Goal: Transaction & Acquisition: Purchase product/service

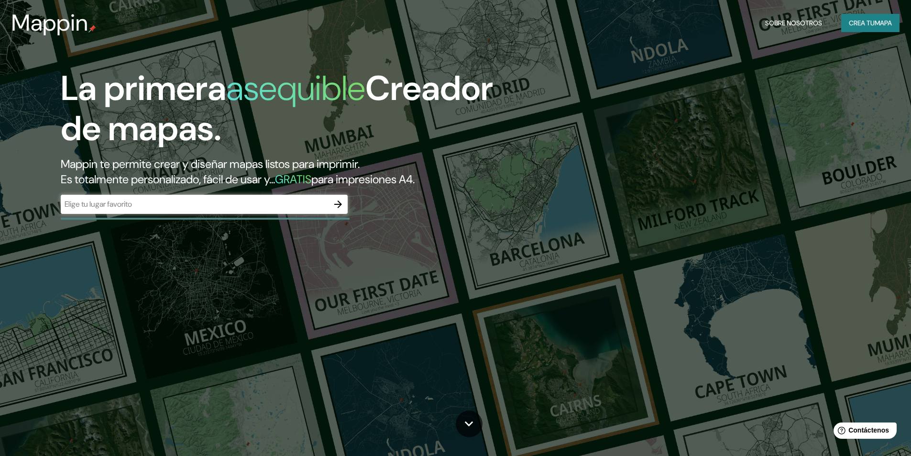
click at [167, 205] on input "text" at bounding box center [195, 203] width 268 height 11
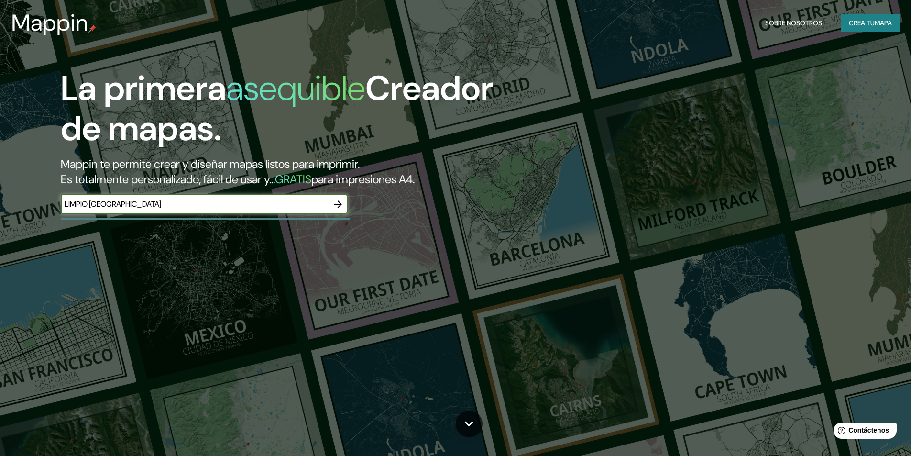
type input "LIMPIO [GEOGRAPHIC_DATA]"
click at [343, 205] on icon "button" at bounding box center [337, 203] width 11 height 11
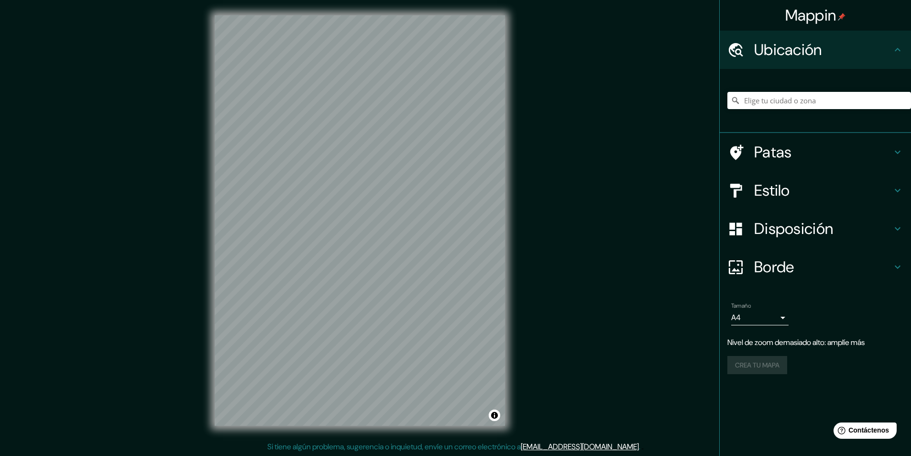
scroll to position [0, 0]
click at [762, 98] on input "Elige tu ciudad o zona" at bounding box center [819, 100] width 184 height 17
type input "[GEOGRAPHIC_DATA]"
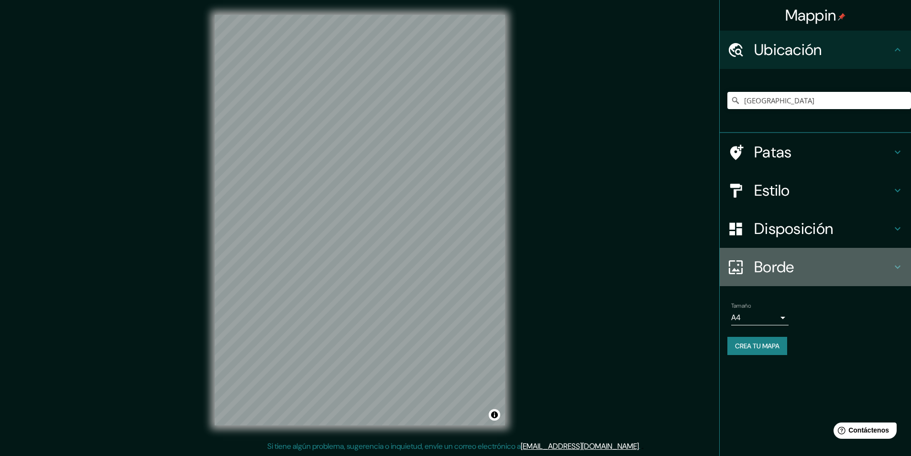
click at [861, 263] on h4 "Borde" at bounding box center [823, 266] width 138 height 19
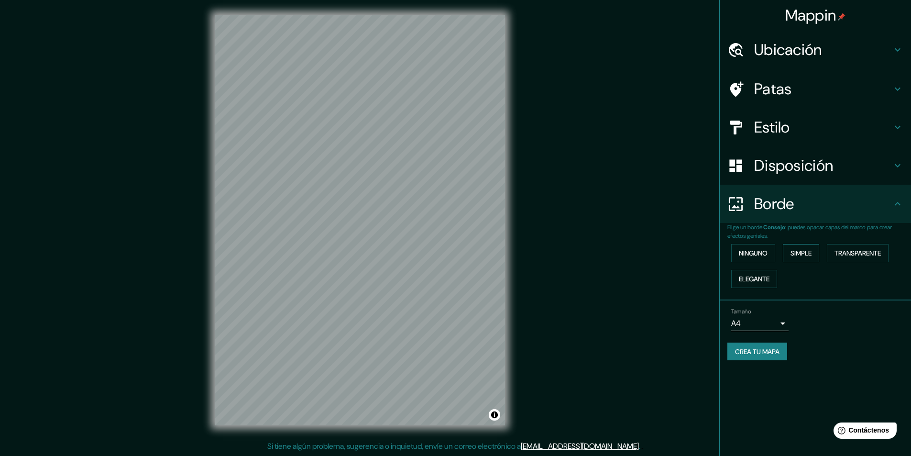
click at [800, 255] on font "Simple" at bounding box center [800, 253] width 21 height 9
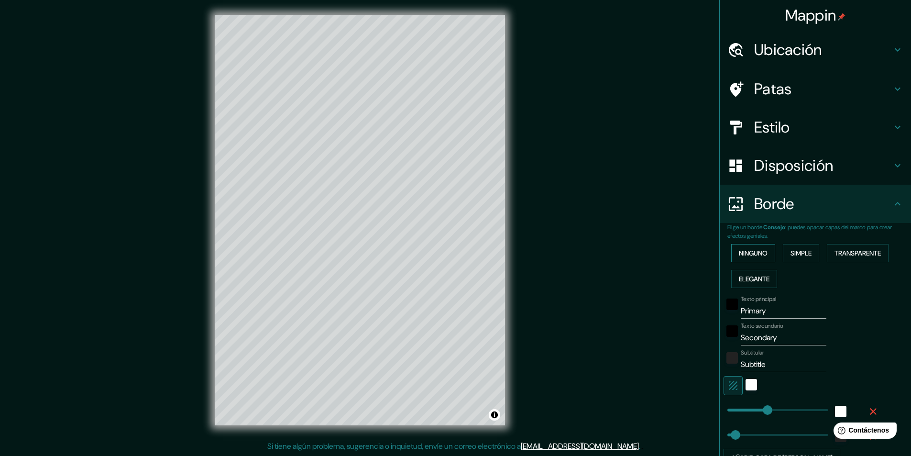
click at [757, 252] on font "Ninguno" at bounding box center [753, 253] width 29 height 9
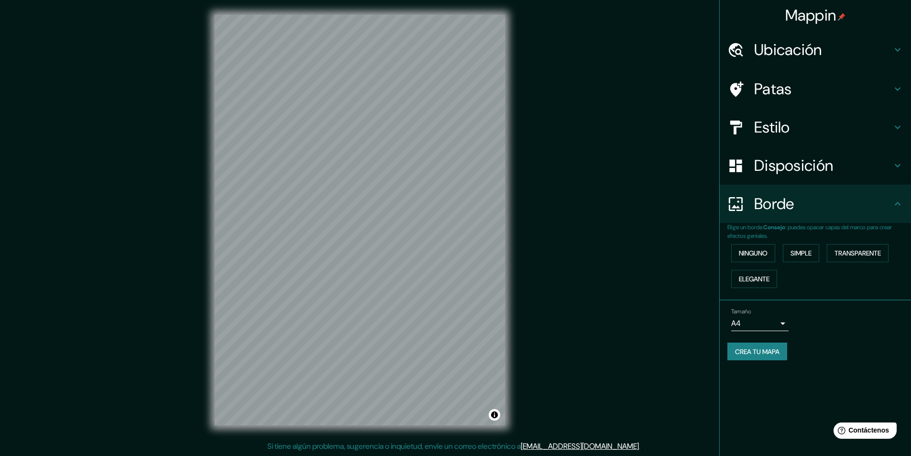
click at [799, 153] on div "Disposición" at bounding box center [815, 165] width 191 height 38
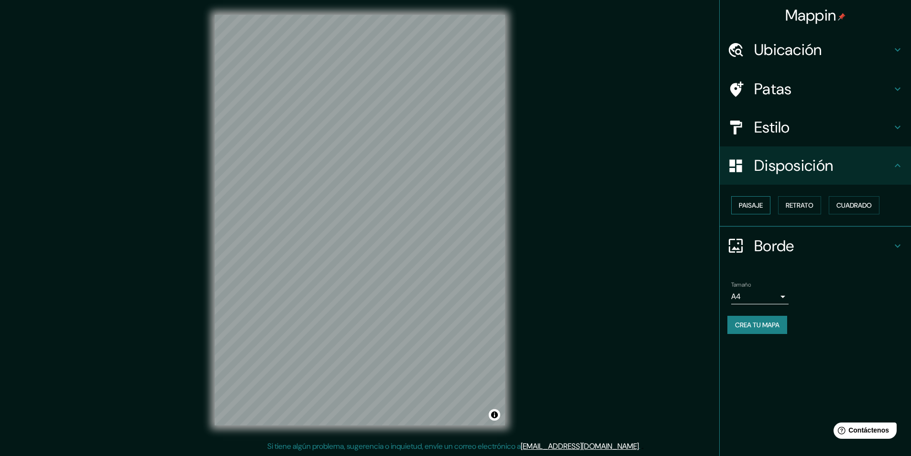
click at [751, 206] on font "Paisaje" at bounding box center [751, 205] width 24 height 9
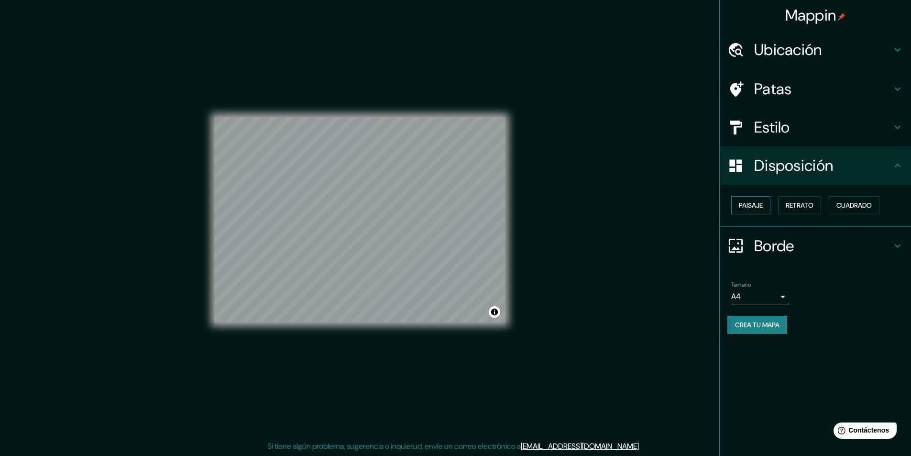
click at [751, 206] on font "Paisaje" at bounding box center [751, 205] width 24 height 9
click at [813, 206] on font "Retrato" at bounding box center [800, 205] width 28 height 9
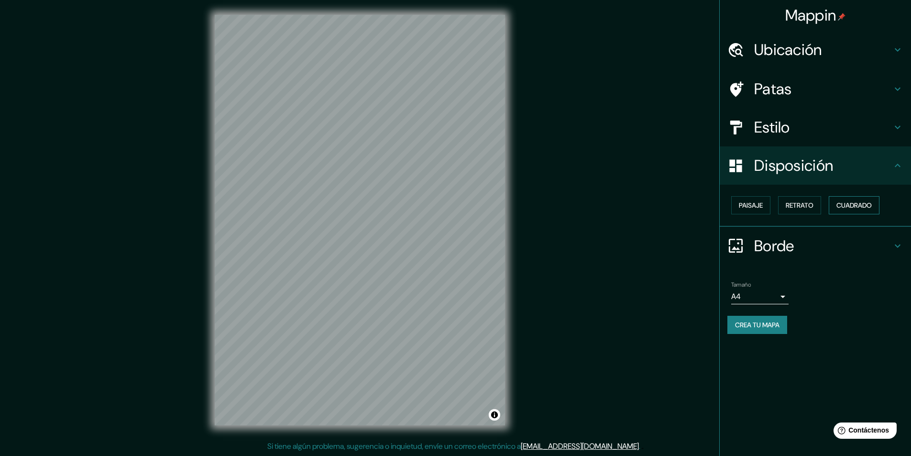
click at [841, 207] on font "Cuadrado" at bounding box center [853, 205] width 35 height 9
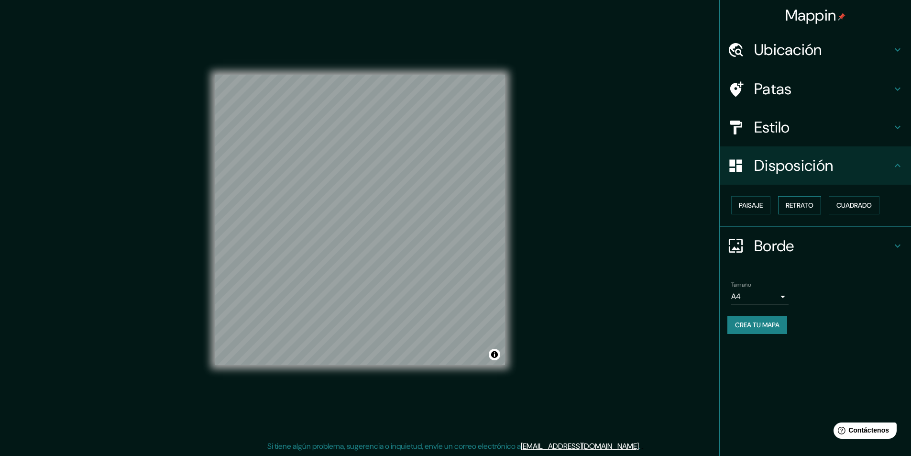
click at [807, 205] on font "Retrato" at bounding box center [800, 205] width 28 height 9
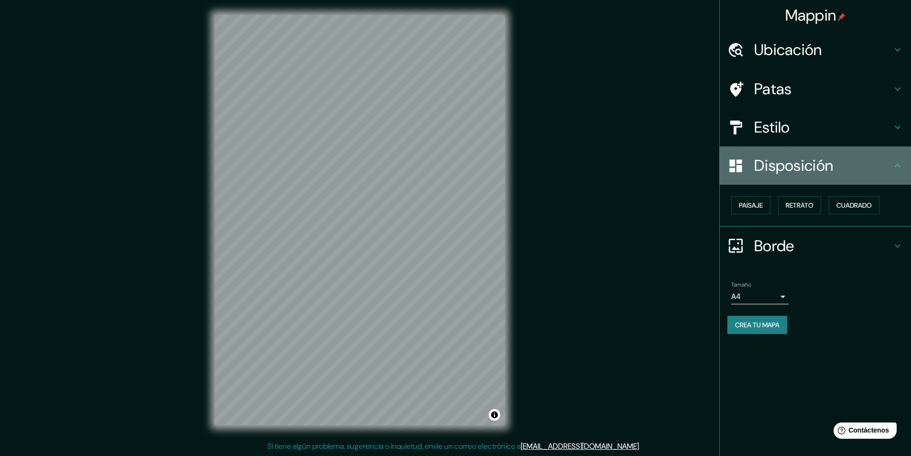
click at [823, 171] on font "Disposición" at bounding box center [793, 165] width 79 height 20
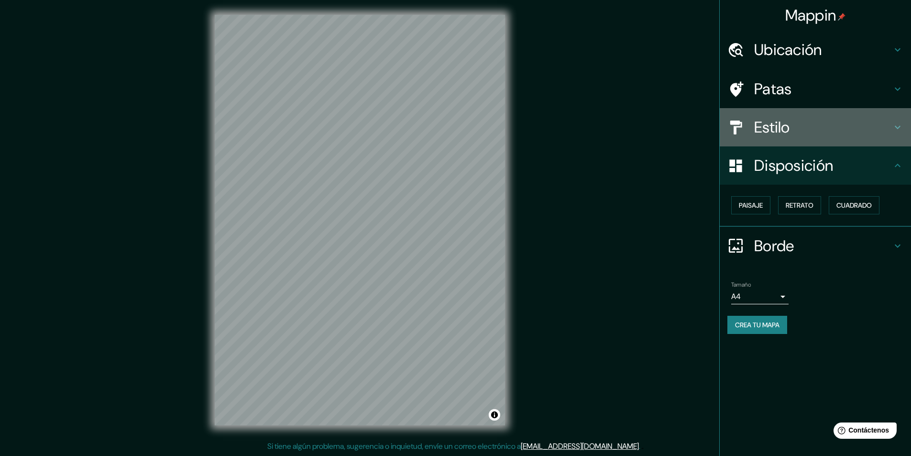
click at [804, 127] on h4 "Estilo" at bounding box center [823, 127] width 138 height 19
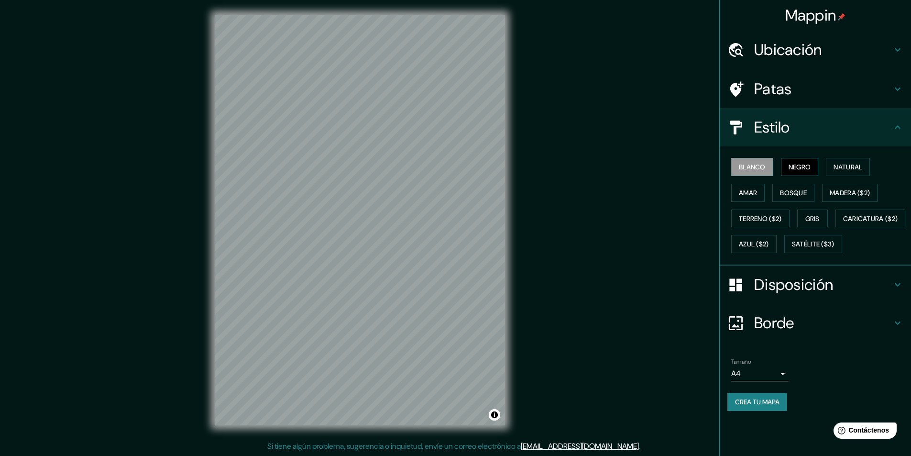
click at [808, 164] on font "Negro" at bounding box center [800, 167] width 22 height 9
click at [849, 164] on font "Natural" at bounding box center [847, 167] width 29 height 9
click at [748, 196] on font "Amar" at bounding box center [748, 192] width 18 height 9
click at [797, 194] on font "Bosque" at bounding box center [793, 192] width 27 height 9
click at [840, 192] on font "Madera ($2)" at bounding box center [850, 192] width 40 height 9
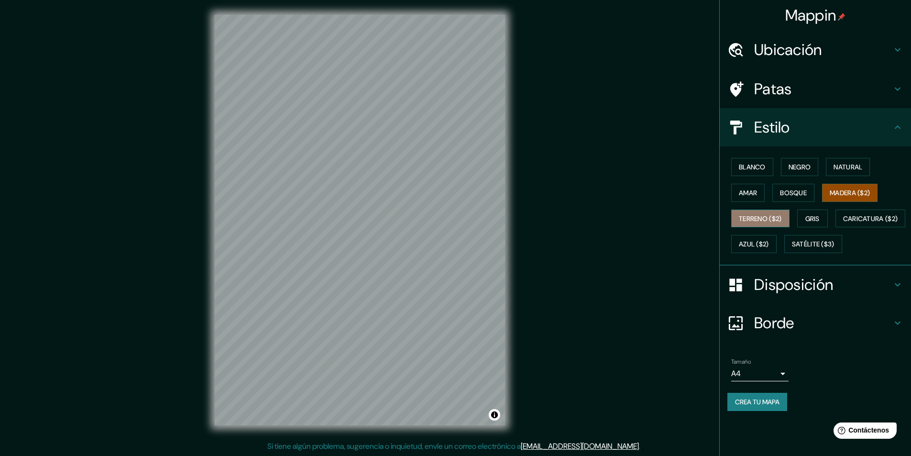
click at [766, 220] on font "Terreno ($2)" at bounding box center [760, 218] width 43 height 9
click at [850, 190] on font "Madera ($2)" at bounding box center [850, 192] width 40 height 9
click at [812, 220] on font "Gris" at bounding box center [812, 218] width 14 height 9
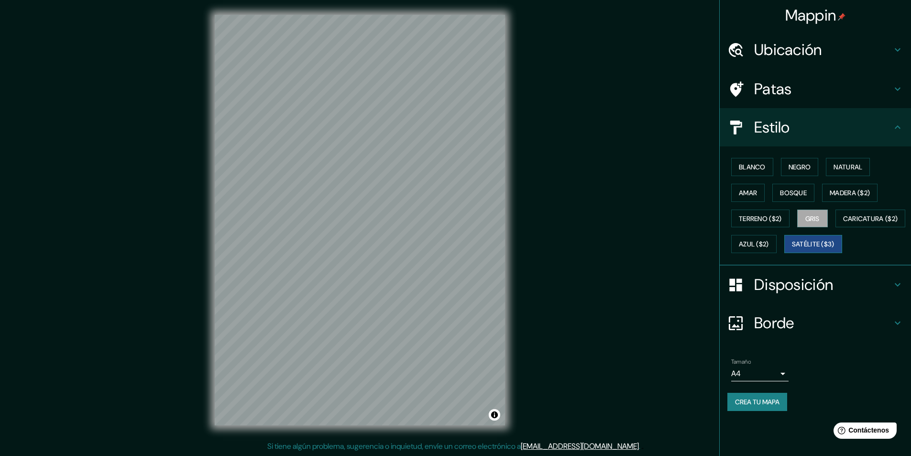
click at [792, 249] on font "Satélite ($3)" at bounding box center [813, 244] width 43 height 9
click at [769, 249] on font "Azul ($2)" at bounding box center [754, 244] width 30 height 12
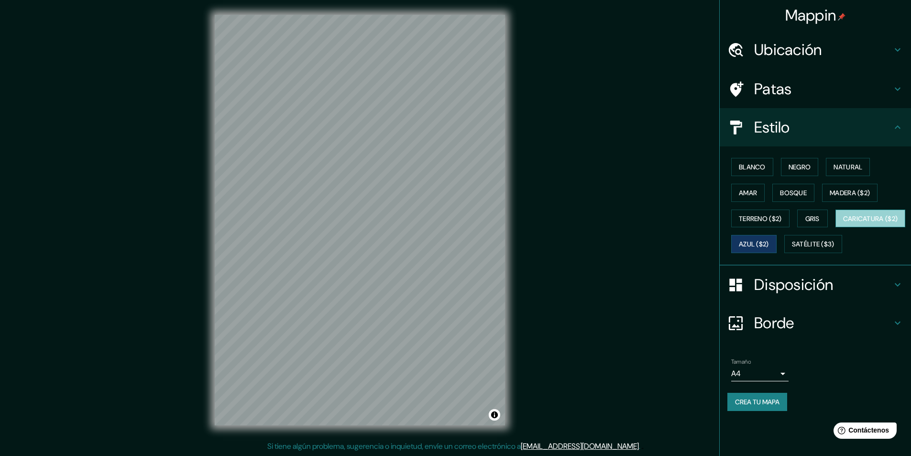
click at [843, 223] on font "Caricatura ($2)" at bounding box center [870, 218] width 55 height 9
click at [746, 193] on font "Amar" at bounding box center [748, 192] width 18 height 9
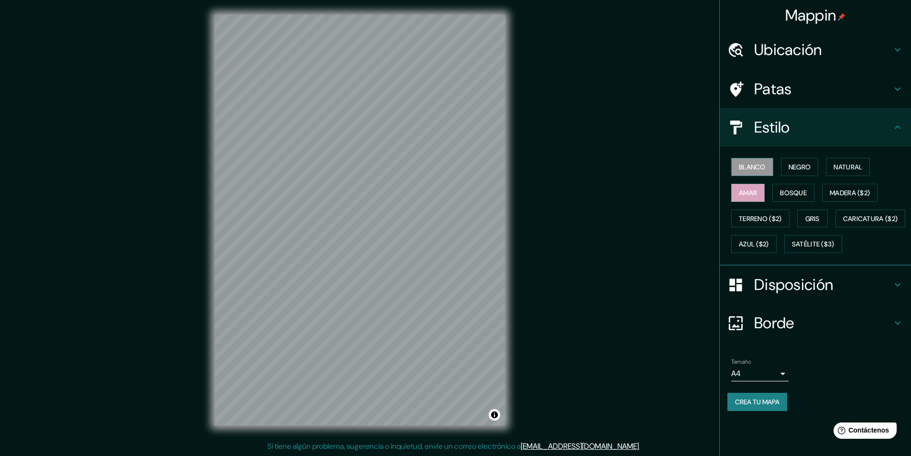
click at [768, 169] on button "Blanco" at bounding box center [752, 167] width 42 height 18
click at [816, 166] on button "Negro" at bounding box center [800, 167] width 38 height 18
click at [848, 169] on font "Natural" at bounding box center [847, 167] width 29 height 9
click at [841, 195] on font "Madera ($2)" at bounding box center [850, 192] width 40 height 9
click at [802, 195] on font "Bosque" at bounding box center [793, 192] width 27 height 9
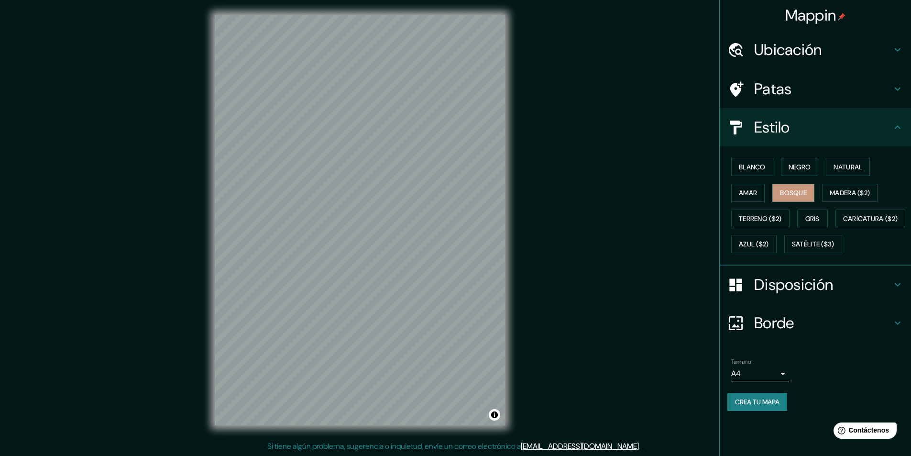
click at [737, 176] on div "Blanco Negro Natural Amar Bosque Madera ($2) Terreno ($2) Gris Caricatura ($2) …" at bounding box center [819, 205] width 184 height 103
click at [742, 171] on font "Blanco" at bounding box center [752, 167] width 27 height 9
click at [807, 54] on font "Ubicación" at bounding box center [788, 50] width 68 height 20
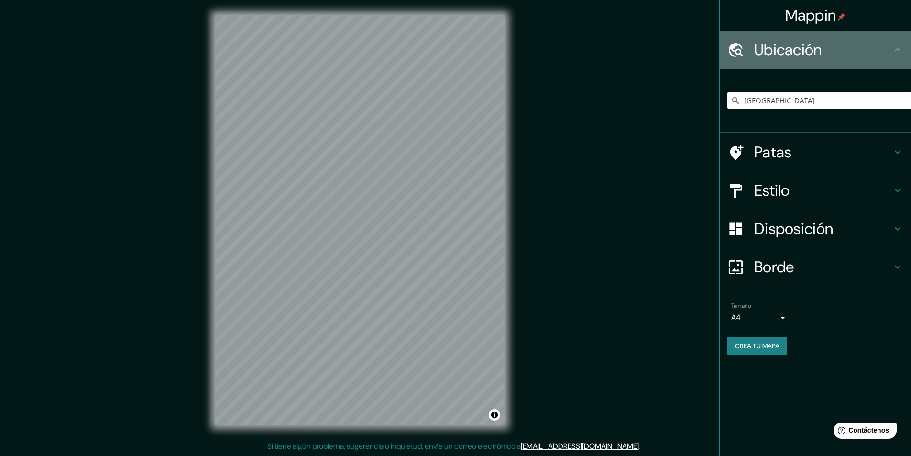
click at [807, 54] on font "Ubicación" at bounding box center [788, 50] width 68 height 20
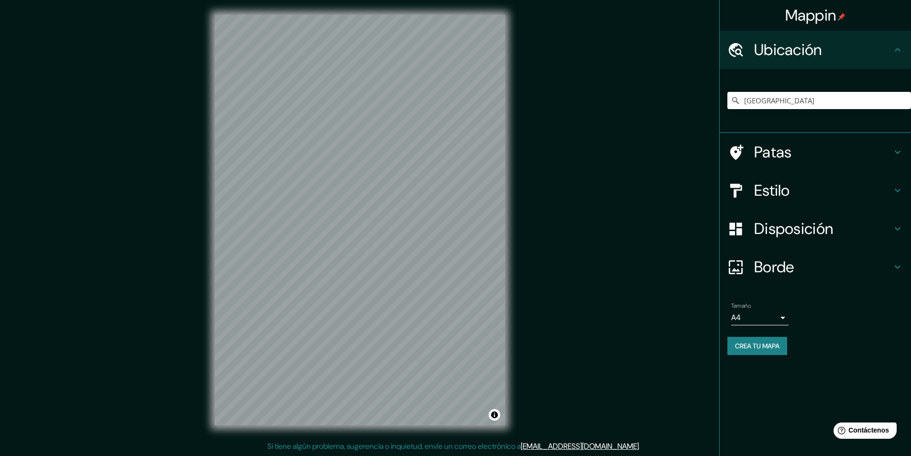
click at [797, 151] on h4 "Patas" at bounding box center [823, 152] width 138 height 19
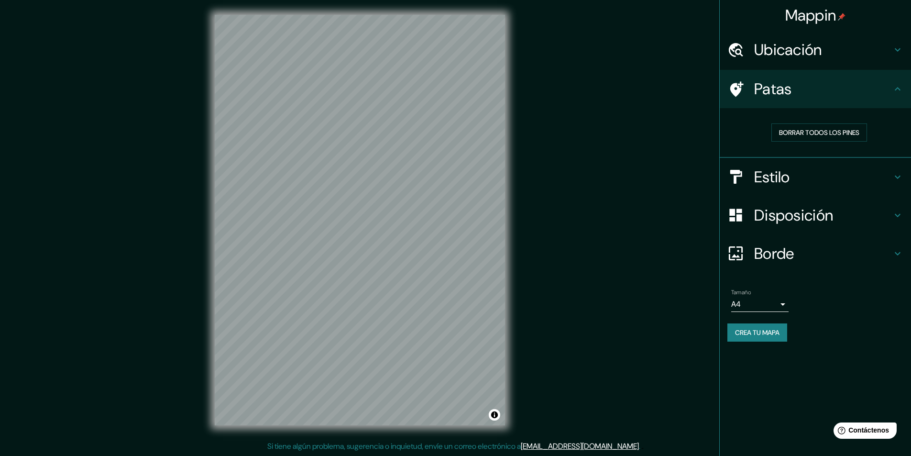
click at [859, 96] on h4 "Patas" at bounding box center [823, 88] width 138 height 19
click at [808, 181] on h4 "Estilo" at bounding box center [823, 176] width 138 height 19
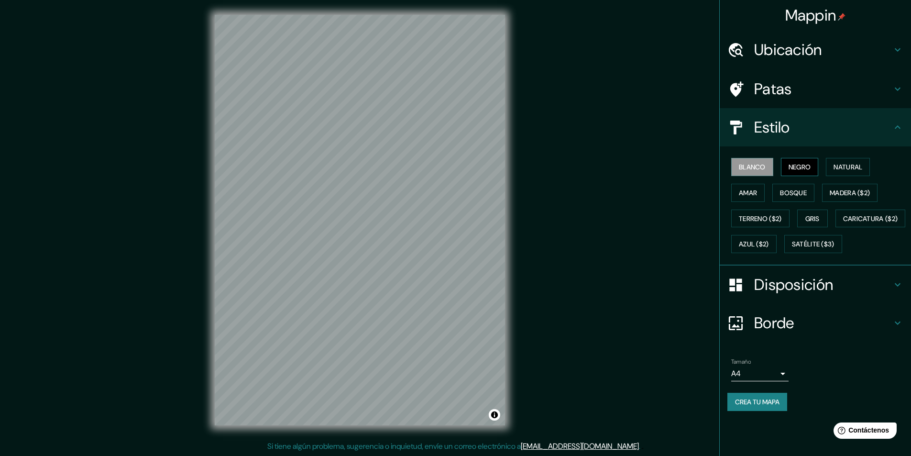
click at [800, 168] on font "Negro" at bounding box center [800, 167] width 22 height 9
click at [839, 168] on font "Natural" at bounding box center [847, 167] width 29 height 9
click at [784, 194] on font "Bosque" at bounding box center [793, 192] width 27 height 9
click at [745, 169] on font "Blanco" at bounding box center [752, 167] width 27 height 9
click at [739, 192] on font "Amar" at bounding box center [748, 192] width 18 height 9
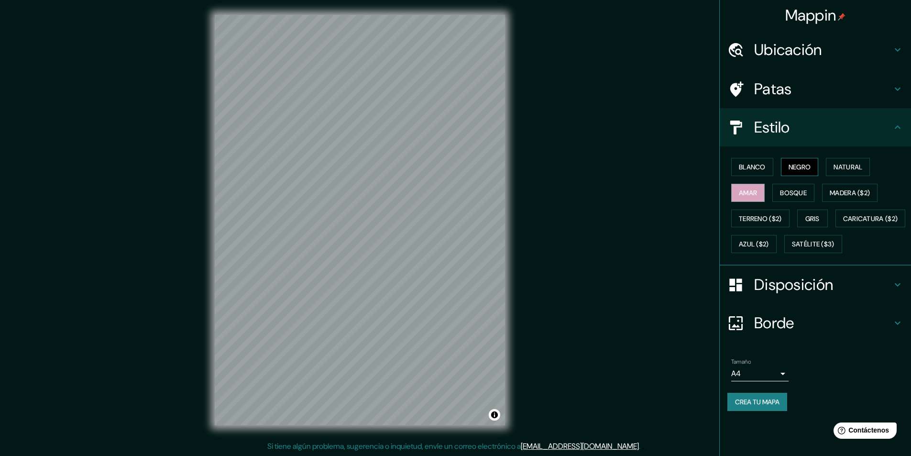
click at [795, 165] on font "Negro" at bounding box center [800, 167] width 22 height 9
click at [759, 166] on font "Blanco" at bounding box center [752, 167] width 27 height 9
click at [819, 162] on button "Negro" at bounding box center [800, 167] width 38 height 18
click at [748, 162] on font "Blanco" at bounding box center [752, 167] width 27 height 12
click at [774, 400] on body "Mappin Ubicación [GEOGRAPHIC_DATA] [GEOGRAPHIC_DATA] [GEOGRAPHIC_DATA] [GEOGRAP…" at bounding box center [455, 228] width 911 height 456
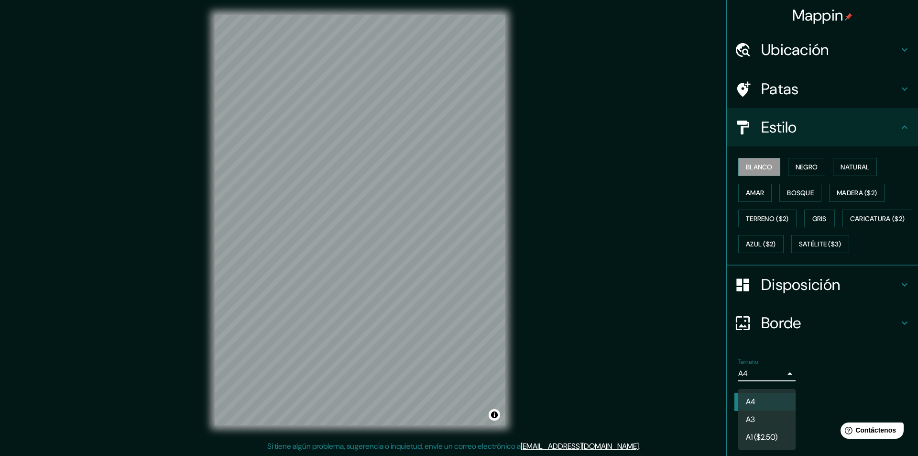
click at [779, 416] on li "A3" at bounding box center [766, 419] width 57 height 18
type input "a4"
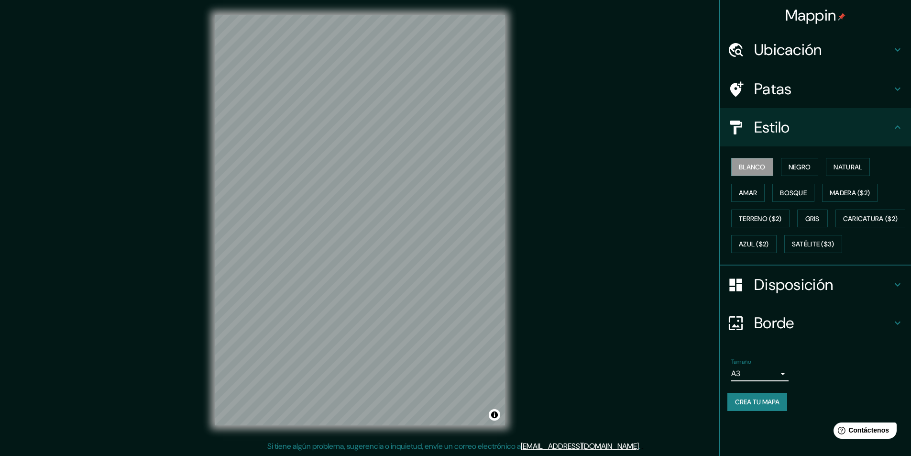
click at [505, 288] on div "© Mapbox © OpenStreetMap Improve this map" at bounding box center [359, 220] width 321 height 441
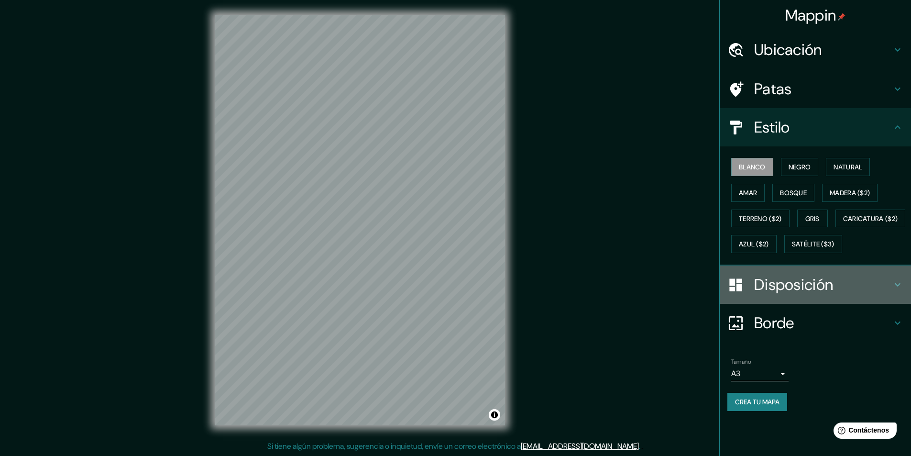
click at [844, 294] on h4 "Disposición" at bounding box center [823, 284] width 138 height 19
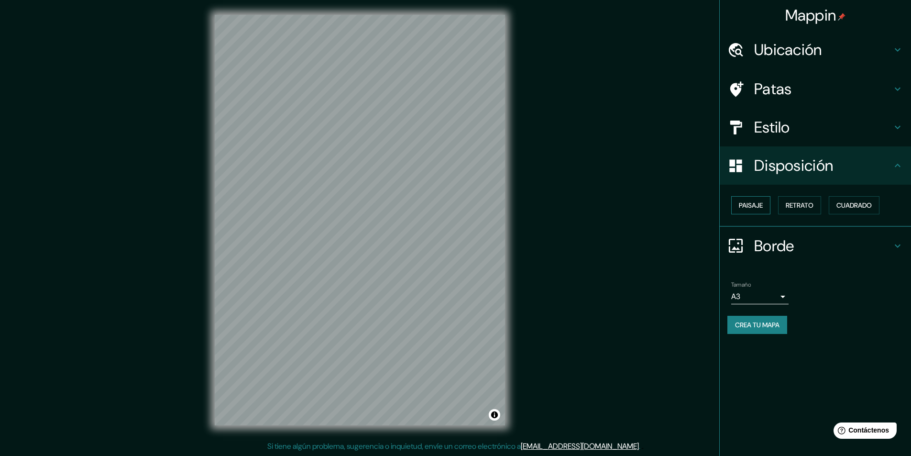
click at [748, 205] on font "Paisaje" at bounding box center [751, 205] width 24 height 9
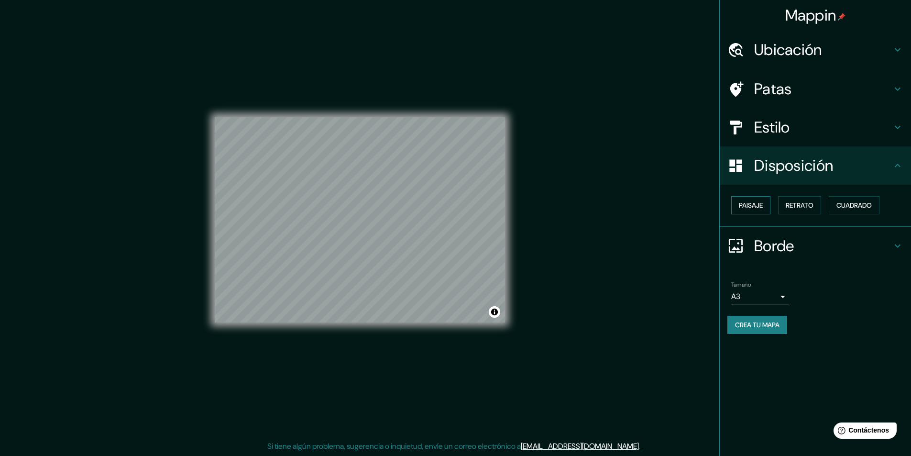
click at [748, 205] on font "Paisaje" at bounding box center [751, 205] width 24 height 9
click at [806, 208] on font "Retrato" at bounding box center [800, 205] width 28 height 9
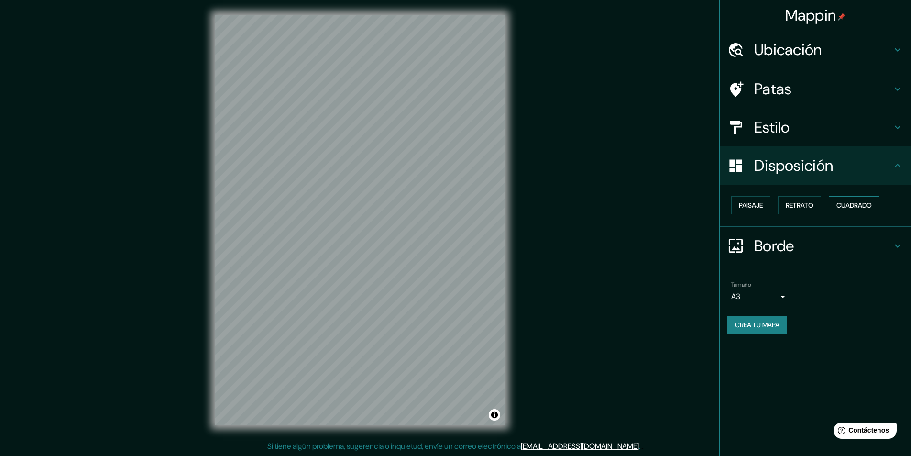
click at [858, 207] on font "Cuadrado" at bounding box center [853, 205] width 35 height 9
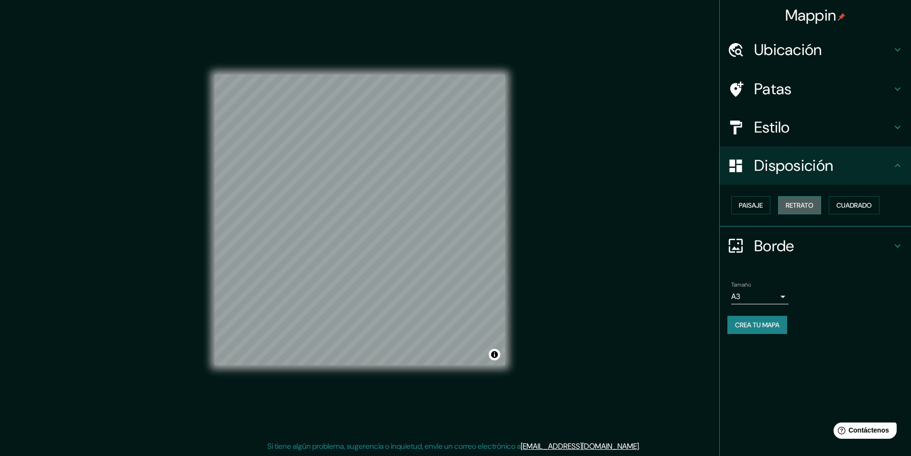
click at [812, 210] on font "Retrato" at bounding box center [800, 205] width 28 height 12
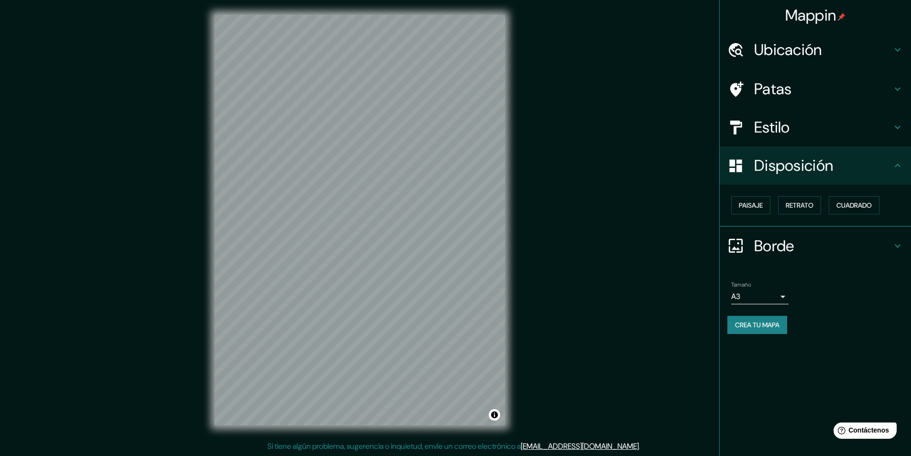
click at [836, 164] on h4 "Disposición" at bounding box center [823, 165] width 138 height 19
click at [790, 249] on font "Borde" at bounding box center [774, 246] width 40 height 20
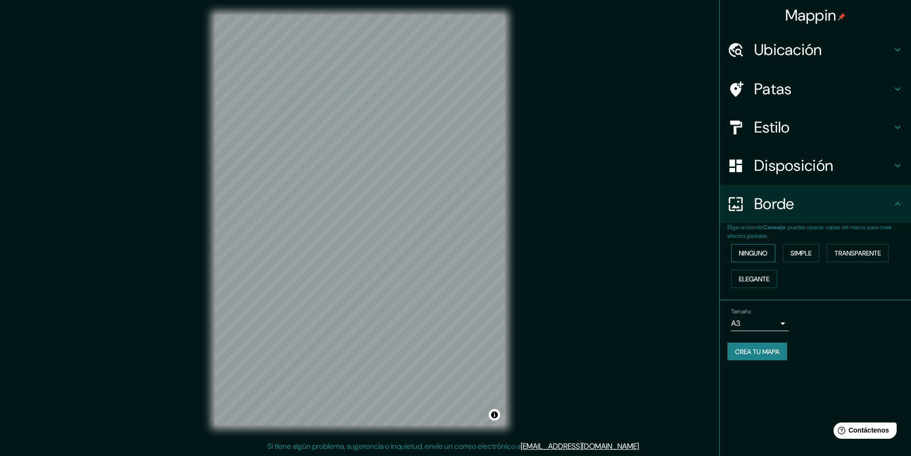
click at [761, 254] on font "Ninguno" at bounding box center [753, 253] width 29 height 9
click at [810, 253] on font "Simple" at bounding box center [800, 253] width 21 height 9
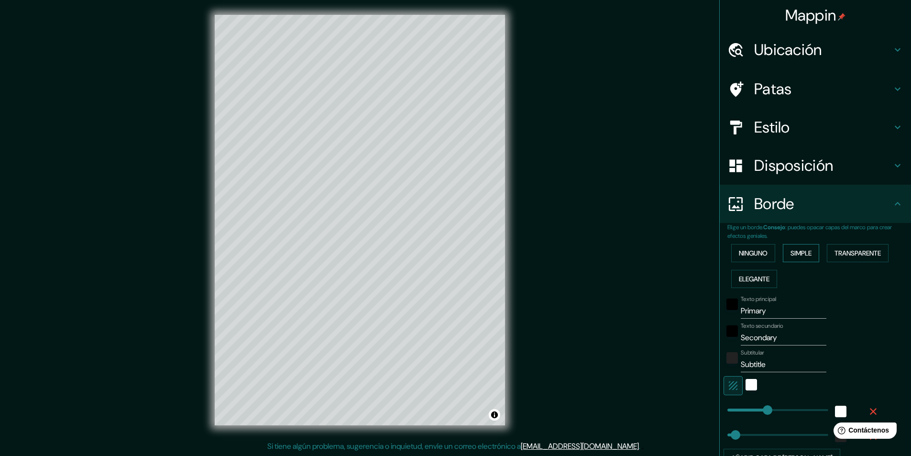
click at [795, 251] on font "Simple" at bounding box center [800, 253] width 21 height 9
type input "243"
type input "49"
click at [843, 254] on font "Transparente" at bounding box center [857, 253] width 46 height 9
click at [767, 281] on button "Elegante" at bounding box center [754, 279] width 46 height 18
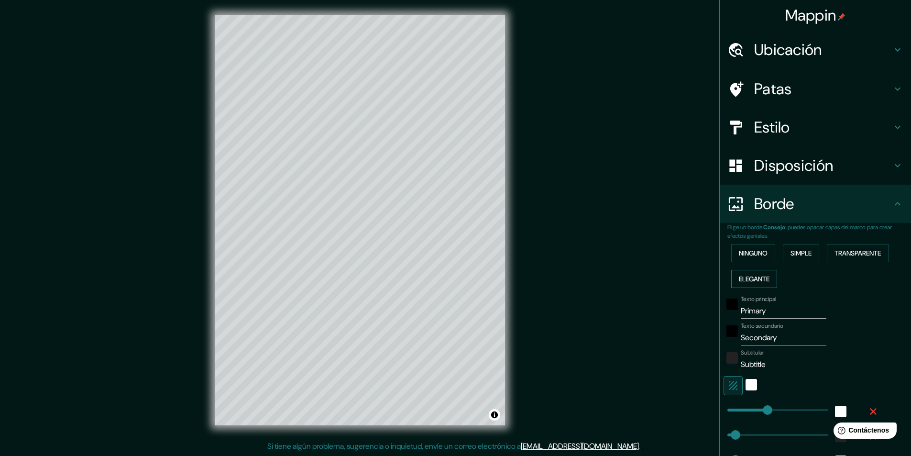
click at [767, 276] on button "Elegante" at bounding box center [754, 279] width 46 height 18
type input "243"
type input "49"
type input "24"
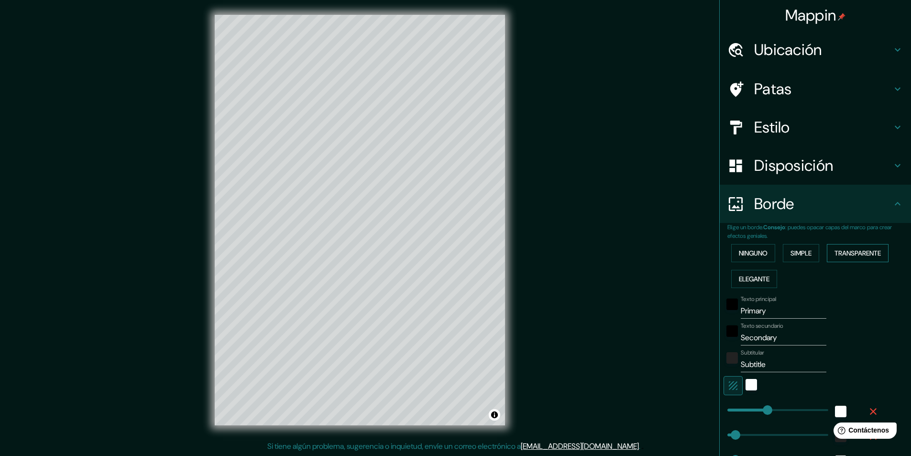
click at [854, 250] on font "Transparente" at bounding box center [857, 253] width 46 height 9
click at [795, 86] on h4 "Patas" at bounding box center [823, 88] width 138 height 19
type input "291"
type input "49"
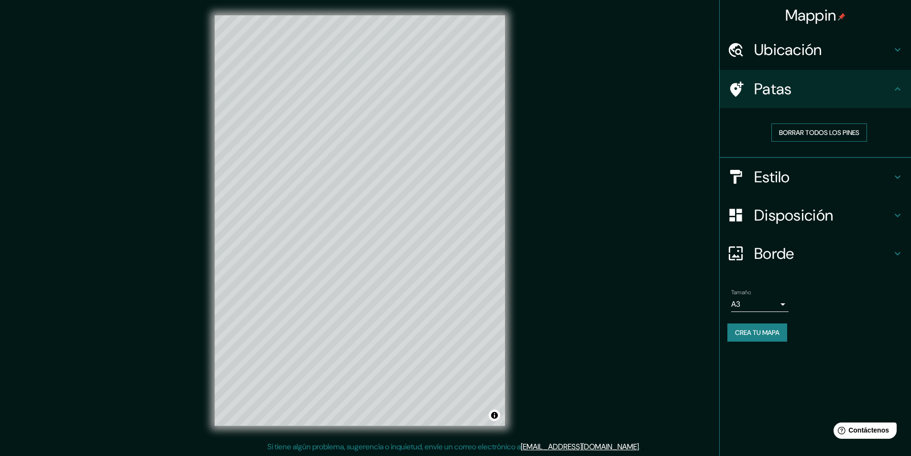
click at [791, 134] on font "Borrar todos los pines" at bounding box center [819, 132] width 80 height 9
click at [778, 86] on font "Patas" at bounding box center [773, 89] width 38 height 20
click at [772, 173] on font "Estilo" at bounding box center [772, 177] width 36 height 20
type input "291"
type input "49"
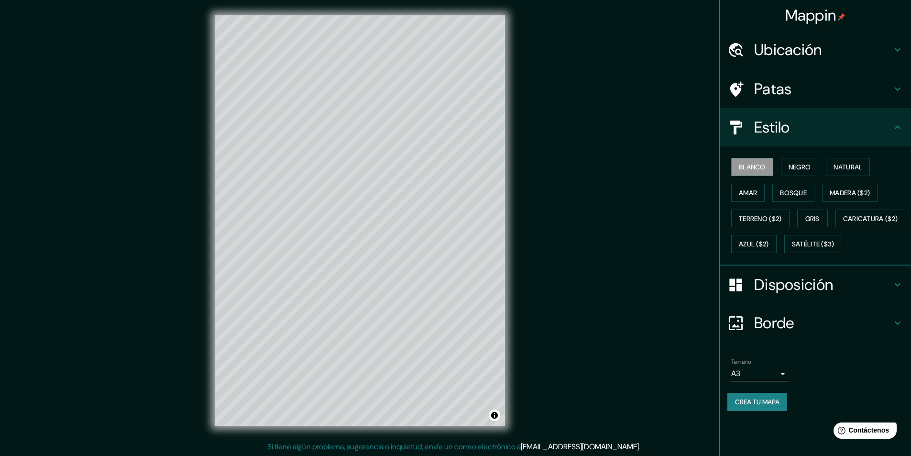
click at [750, 161] on font "Blanco" at bounding box center [752, 167] width 27 height 12
click at [813, 166] on button "Negro" at bounding box center [800, 167] width 38 height 18
click at [857, 158] on button "Natural" at bounding box center [848, 167] width 44 height 18
click at [748, 195] on font "Amar" at bounding box center [748, 192] width 18 height 9
click at [780, 191] on button "Bosque" at bounding box center [793, 193] width 42 height 18
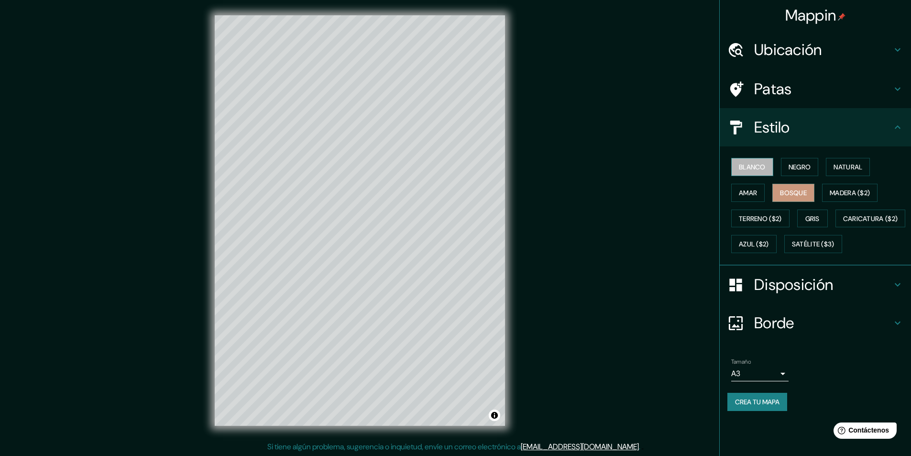
click at [762, 164] on font "Blanco" at bounding box center [752, 167] width 27 height 9
click at [611, 188] on div "Mappin Ubicación [GEOGRAPHIC_DATA] [GEOGRAPHIC_DATA] [GEOGRAPHIC_DATA] [GEOGRAP…" at bounding box center [455, 228] width 911 height 456
